Goal: Task Accomplishment & Management: Manage account settings

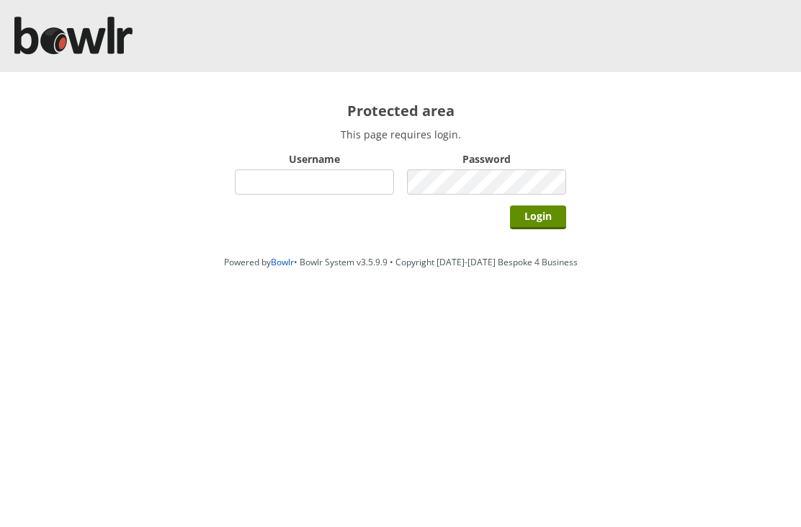
click at [357, 176] on input "Username" at bounding box center [314, 181] width 159 height 25
type input "Hornseaindoorbowlsclub"
click at [558, 207] on input "Login" at bounding box center [538, 217] width 56 height 24
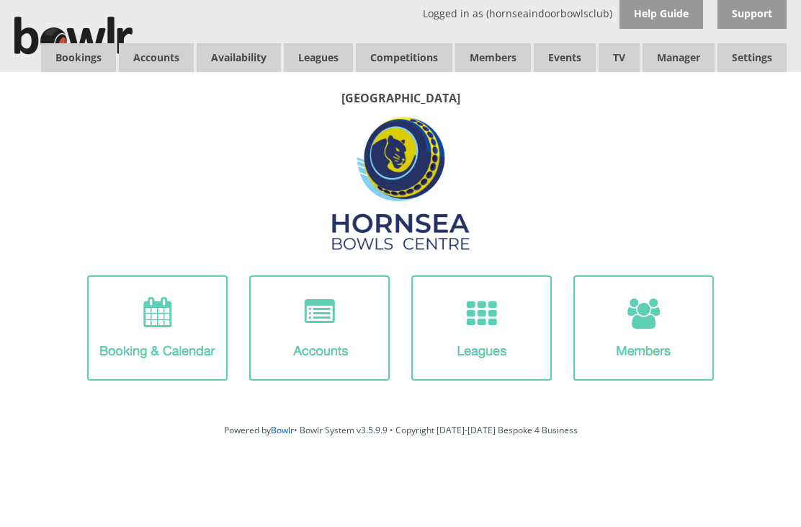
click at [0, 0] on link "Members list" at bounding box center [0, 0] width 0 height 0
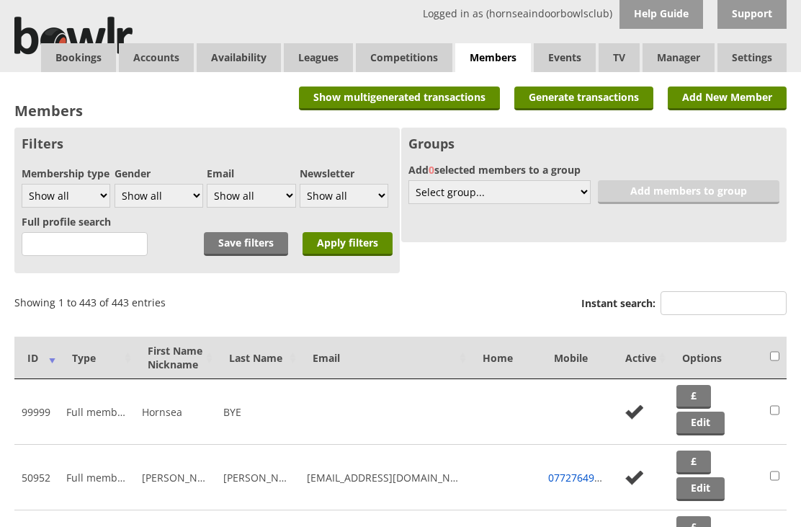
click at [187, 354] on th "First Name Nickname" at bounding box center [175, 357] width 81 height 43
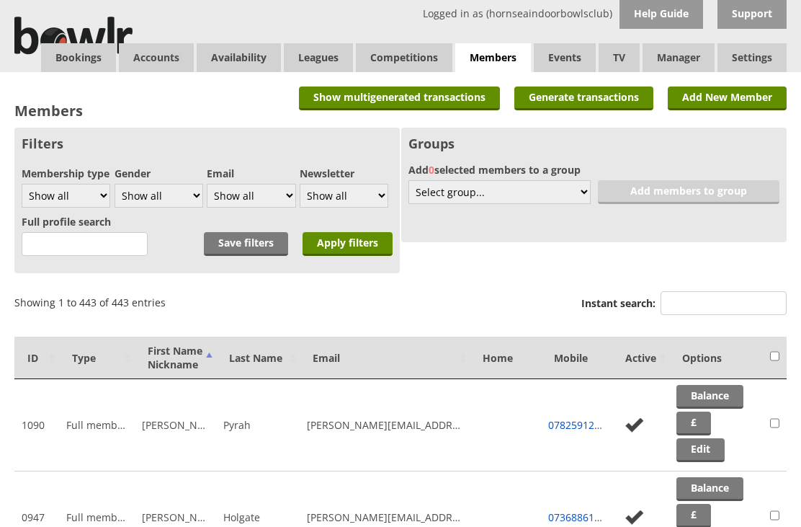
click at [259, 355] on th "Last Name" at bounding box center [258, 357] width 84 height 43
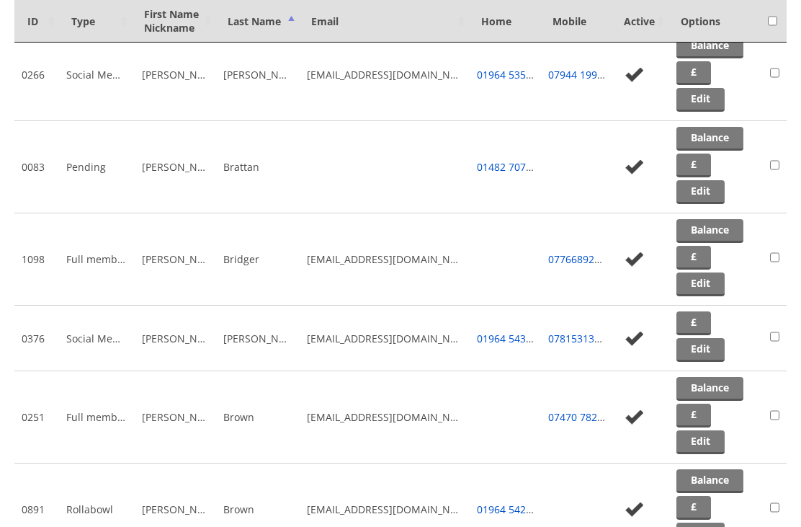
scroll to position [5234, 0]
click at [713, 357] on link "Edit" at bounding box center [700, 351] width 48 height 24
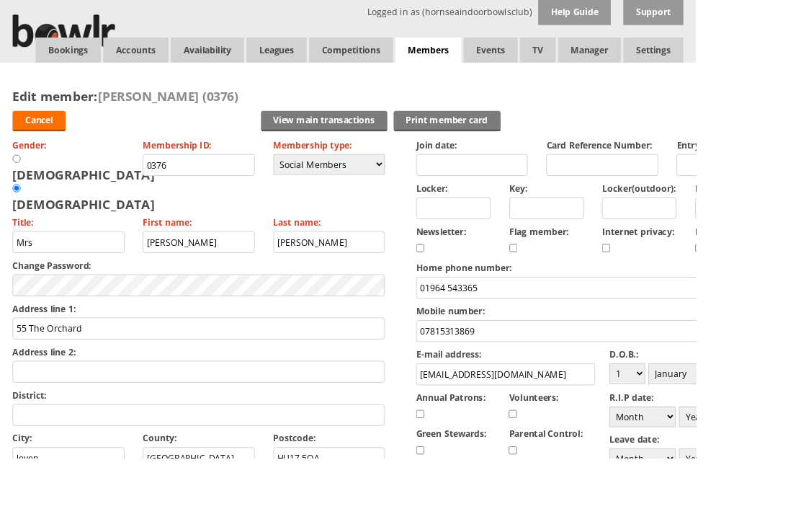
click at [741, 435] on select "Day 1 2 3 4 5 6 7 8 9 10 11 12 13 14 15 16 17 18 19 20 21 22 23 24 25 26 27 28 …" at bounding box center [722, 430] width 41 height 24
select select "14"
click at [798, 434] on select "Month January February March April May June July August September October Novem…" at bounding box center [784, 430] width 76 height 24
select select "7"
click at [800, 414] on label "D.O.B.:" at bounding box center [805, 408] width 206 height 14
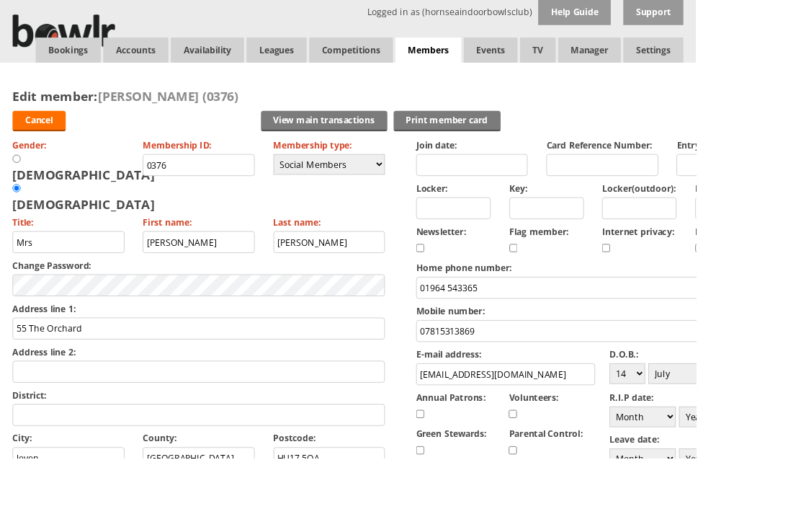
click at [685, 418] on input "[EMAIL_ADDRESS][DOMAIN_NAME]" at bounding box center [582, 430] width 206 height 25
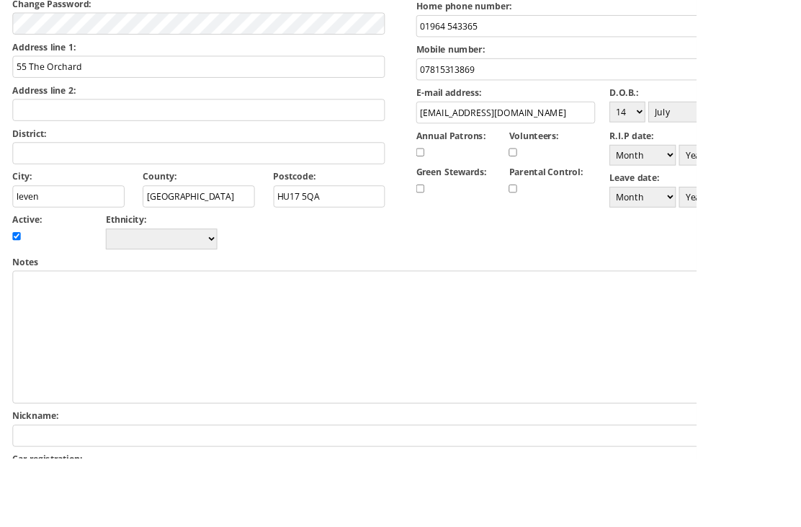
select select "1949"
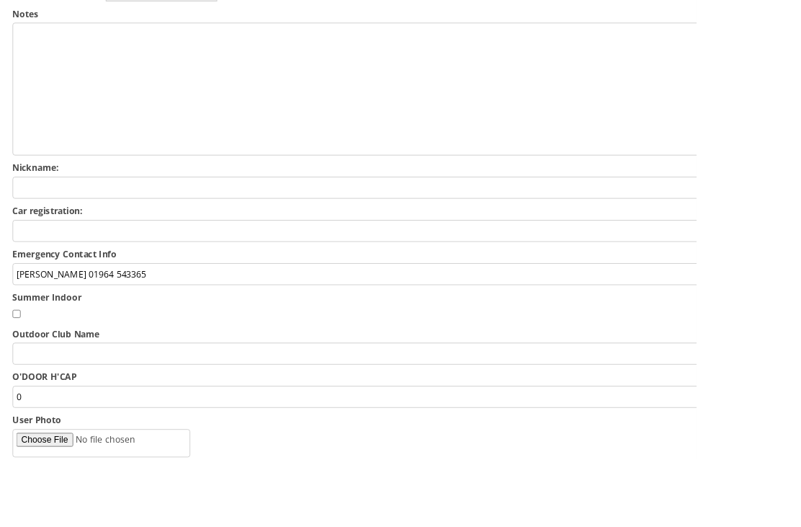
scroll to position [615, 0]
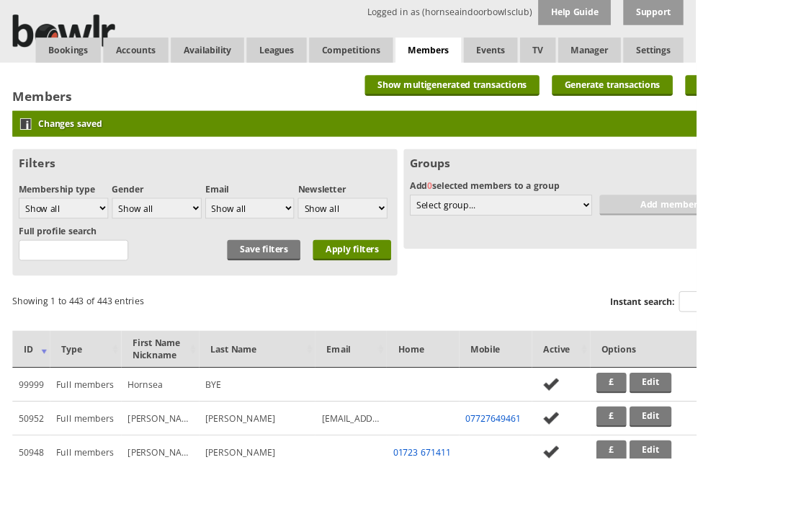
click at [86, 48] on link "Bookings" at bounding box center [78, 57] width 75 height 29
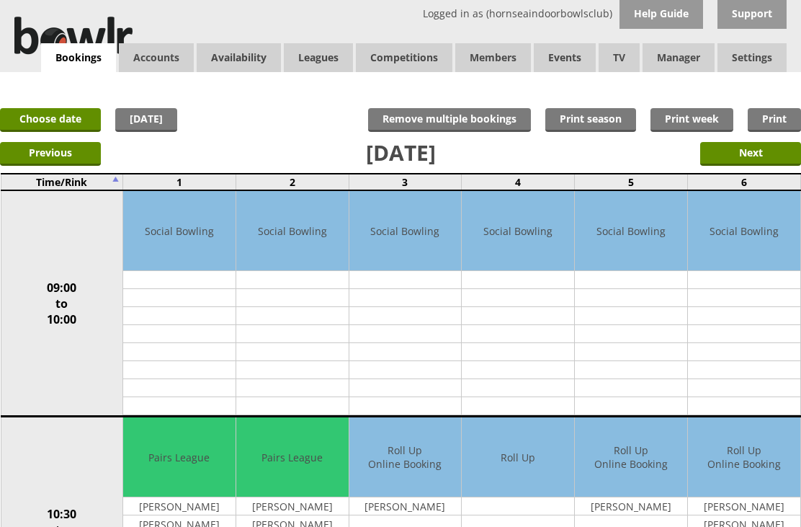
click at [763, 153] on input "Next" at bounding box center [750, 154] width 101 height 24
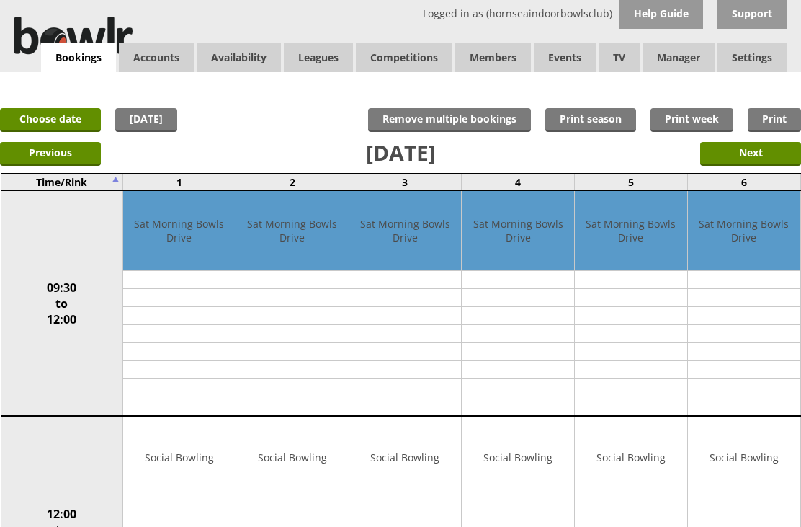
click at [771, 152] on input "Next" at bounding box center [750, 154] width 101 height 24
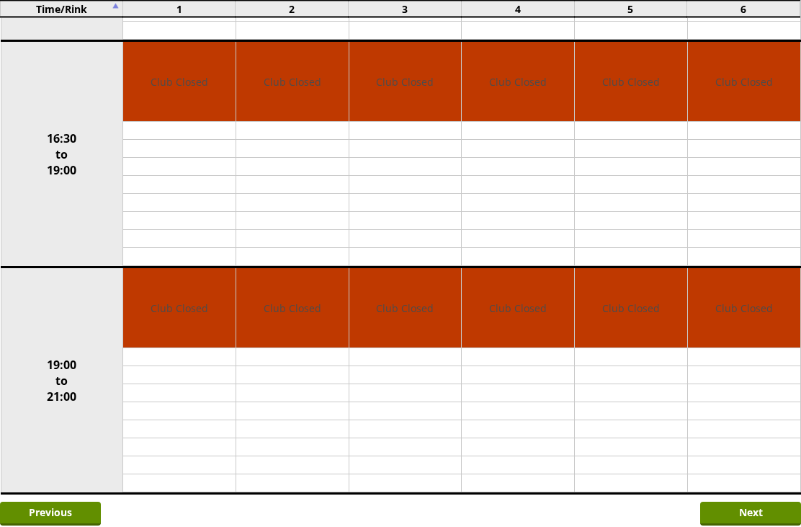
scroll to position [1115, 0]
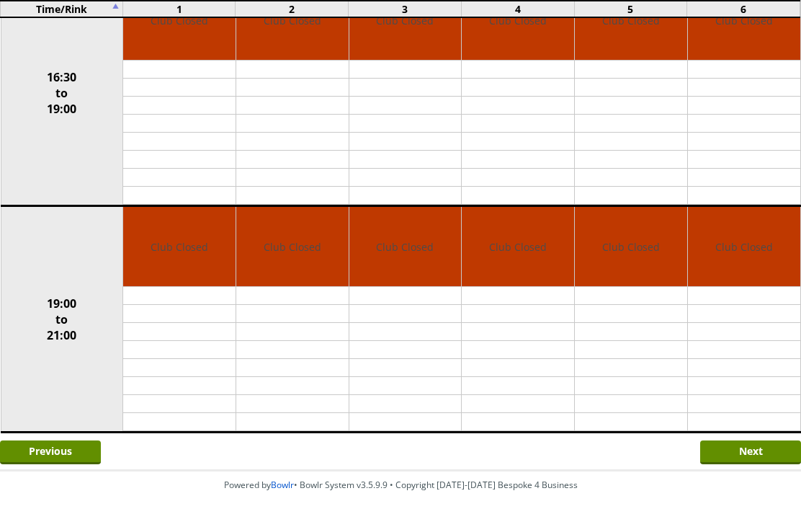
click at [770, 463] on input "Next" at bounding box center [750, 452] width 101 height 24
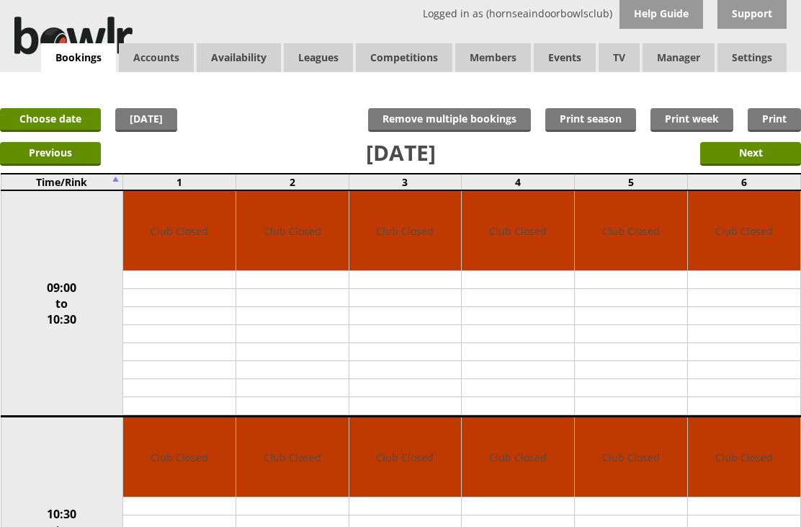
click at [772, 158] on input "Next" at bounding box center [750, 154] width 101 height 24
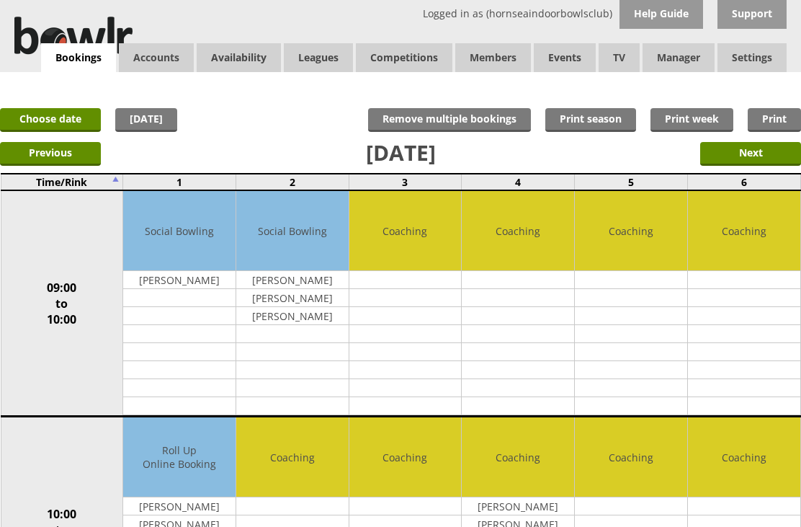
click at [53, 115] on link "Choose date" at bounding box center [50, 120] width 101 height 24
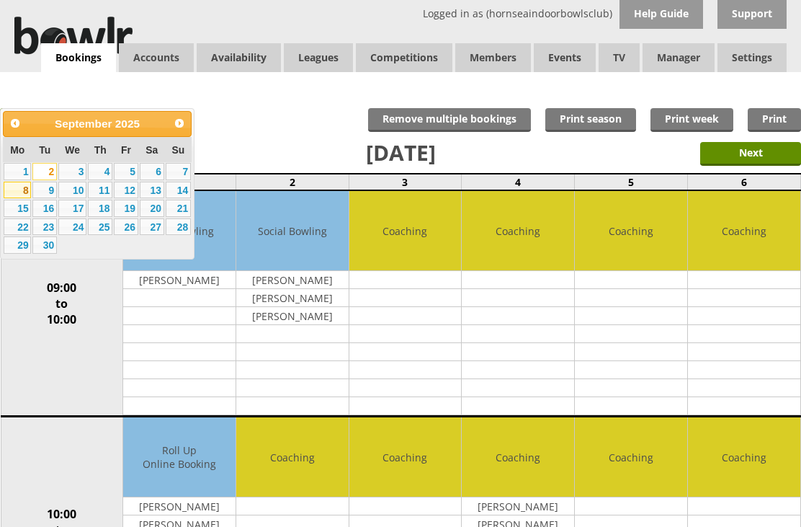
click at [22, 189] on link "8" at bounding box center [17, 190] width 27 height 17
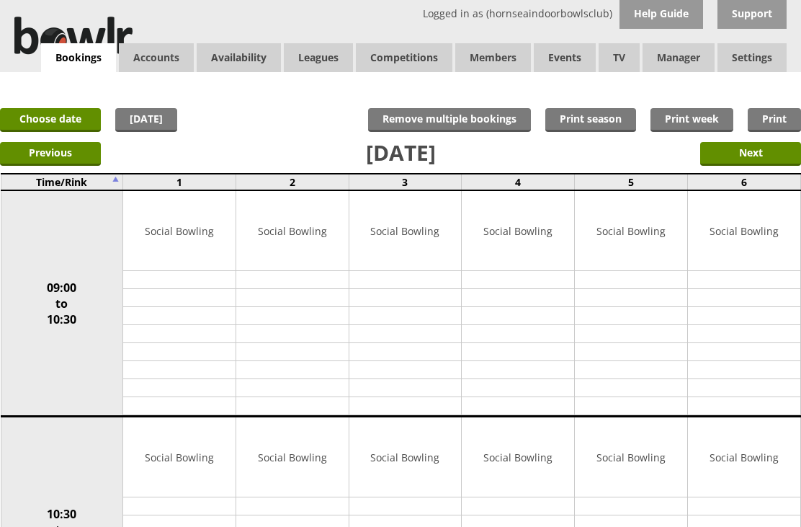
click at [0, 0] on link "Log Out" at bounding box center [0, 0] width 0 height 0
